Goal: Task Accomplishment & Management: Manage account settings

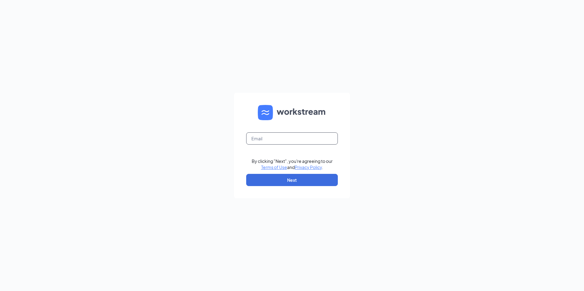
click at [282, 136] on input "text" at bounding box center [292, 138] width 92 height 12
type input "louann@tlhenterprises.com"
click at [291, 180] on button "Next" at bounding box center [292, 180] width 92 height 12
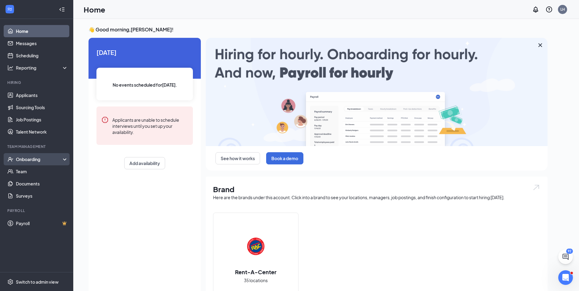
click at [29, 161] on div "Onboarding" at bounding box center [39, 159] width 47 height 6
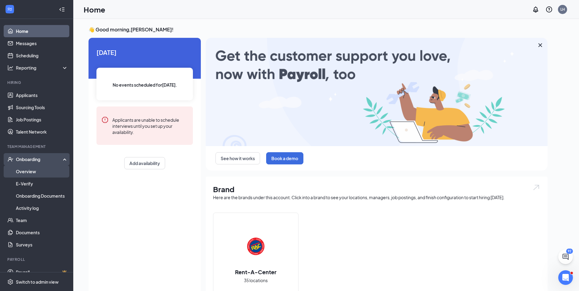
click at [28, 174] on link "Overview" at bounding box center [42, 171] width 52 height 12
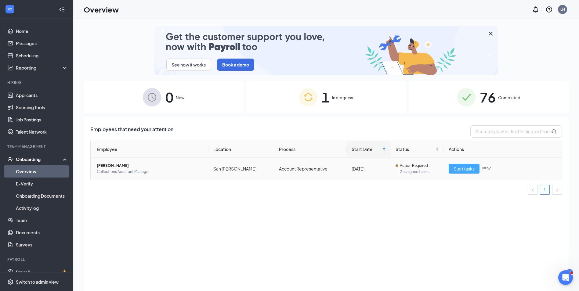
click at [460, 170] on span "Start tasks" at bounding box center [464, 168] width 21 height 7
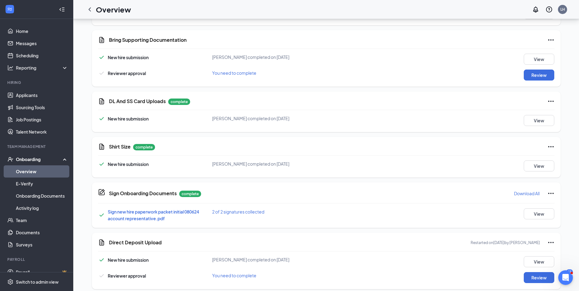
scroll to position [246, 0]
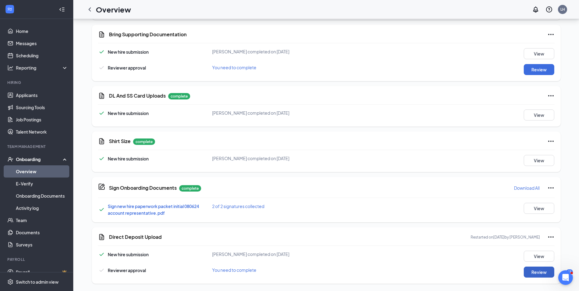
click at [533, 269] on button "Review" at bounding box center [539, 272] width 31 height 11
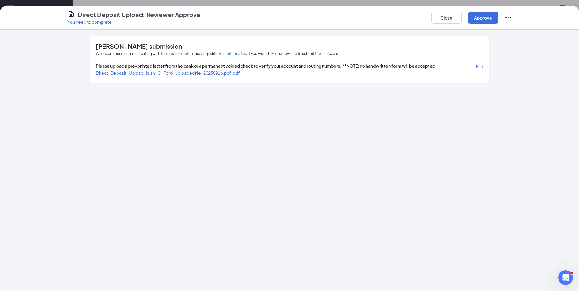
click at [220, 73] on span "Direct_Deposit_Upload_Isiah_C_Ford_uploadedfile_20250916.pdf.pdf" at bounding box center [168, 72] width 144 height 5
click at [486, 22] on button "Approve" at bounding box center [483, 18] width 31 height 12
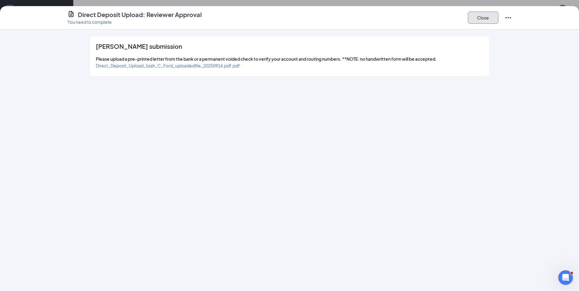
click at [486, 14] on button "Close" at bounding box center [483, 18] width 31 height 12
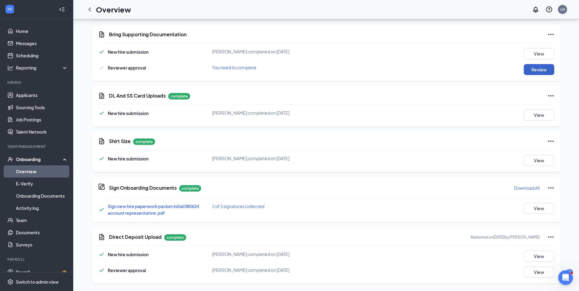
click at [543, 66] on button "Review" at bounding box center [539, 69] width 31 height 11
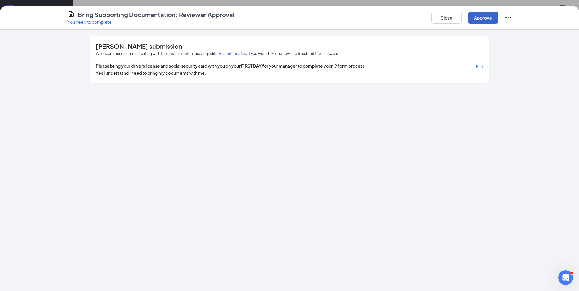
click at [489, 22] on button "Approve" at bounding box center [483, 18] width 31 height 12
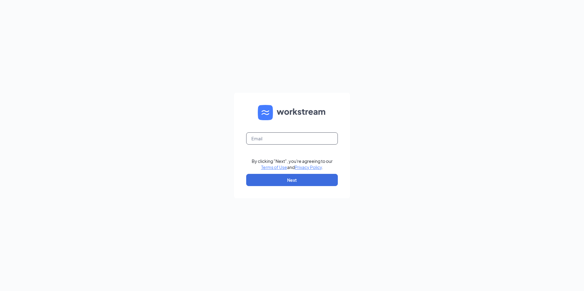
click at [280, 140] on input "text" at bounding box center [292, 138] width 92 height 12
type input "louann@tlhenterprises.com"
click at [315, 179] on button "Next" at bounding box center [292, 180] width 92 height 12
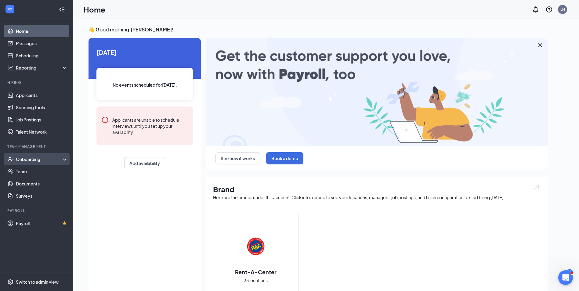
click at [36, 160] on div "Onboarding" at bounding box center [39, 159] width 47 height 6
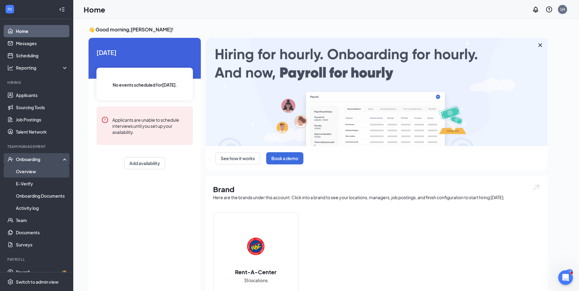
click at [35, 173] on link "Overview" at bounding box center [42, 171] width 52 height 12
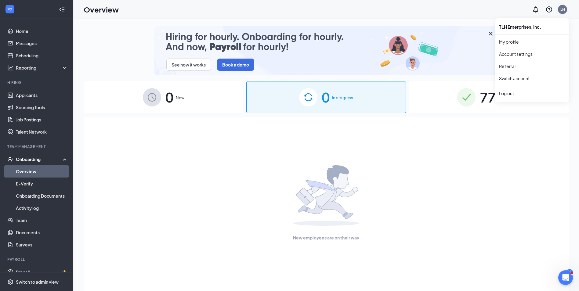
click at [565, 9] on div "LH" at bounding box center [562, 9] width 9 height 9
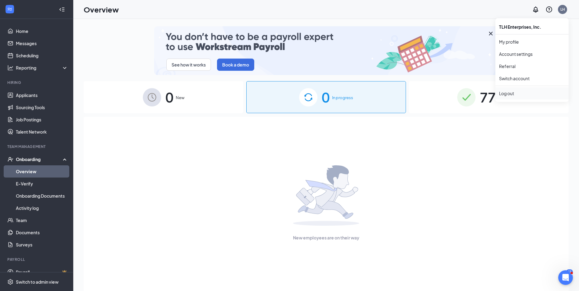
click at [513, 92] on div "Log out" at bounding box center [532, 93] width 66 height 6
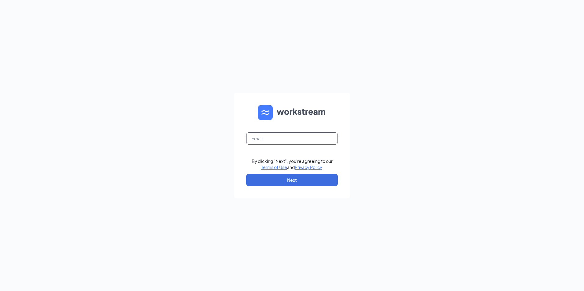
click at [310, 140] on input "text" at bounding box center [292, 138] width 92 height 12
type input "[PERSON_NAME][EMAIL_ADDRESS][DOMAIN_NAME]"
click at [300, 179] on button "Next" at bounding box center [292, 180] width 92 height 12
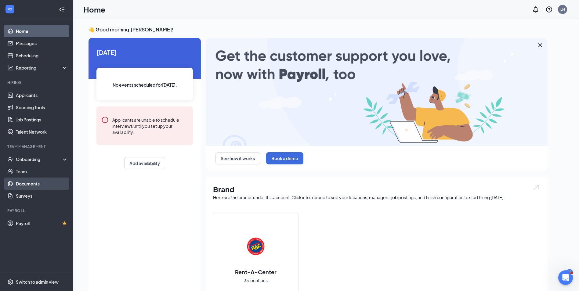
click at [41, 179] on link "Documents" at bounding box center [42, 184] width 52 height 12
